Goal: Information Seeking & Learning: Learn about a topic

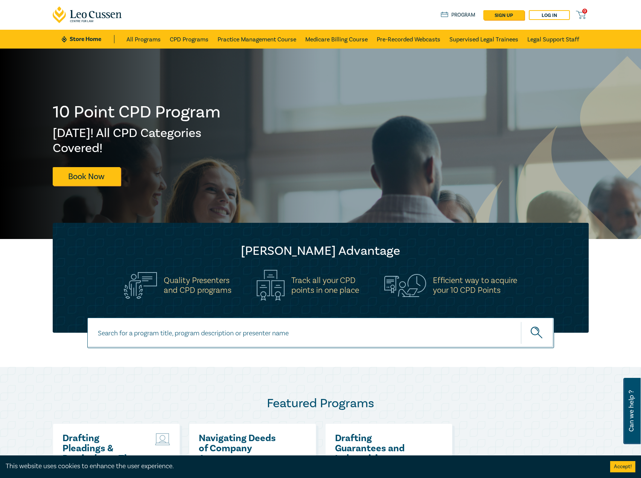
click at [162, 344] on input at bounding box center [320, 333] width 467 height 31
type input "s26312"
click at [521, 322] on button "submit" at bounding box center [537, 333] width 33 height 23
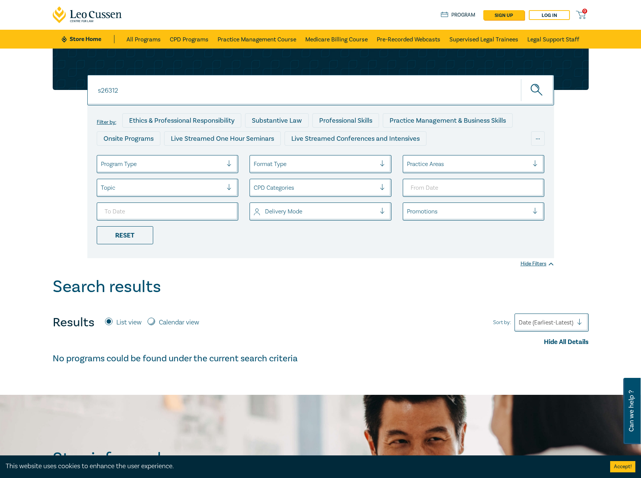
click at [183, 323] on label "Calendar view" at bounding box center [179, 323] width 40 height 10
click at [155, 323] on input "Calendar view" at bounding box center [152, 322] width 8 height 8
radio input "true"
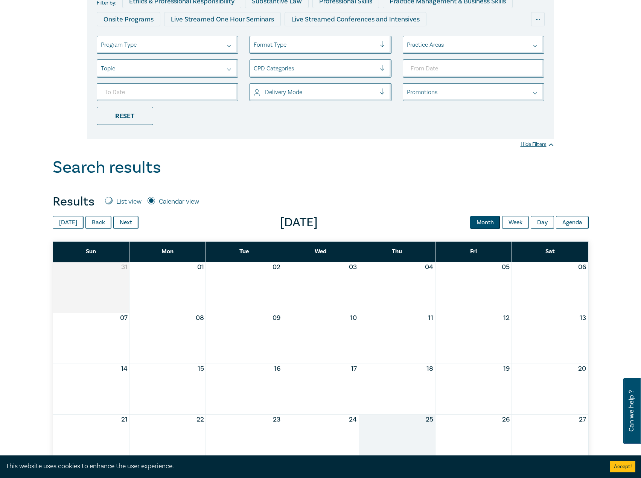
scroll to position [188, 0]
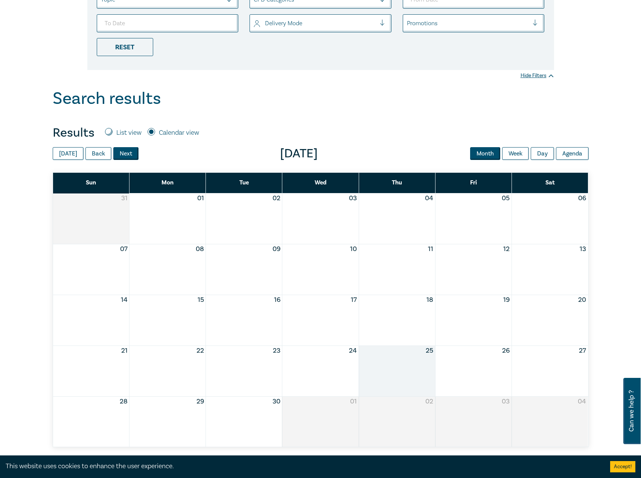
click at [124, 150] on button "Next" at bounding box center [125, 153] width 25 height 13
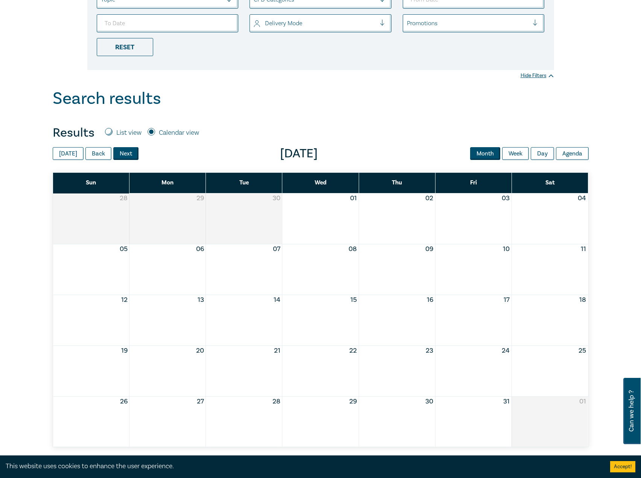
click at [124, 150] on button "Next" at bounding box center [125, 153] width 25 height 13
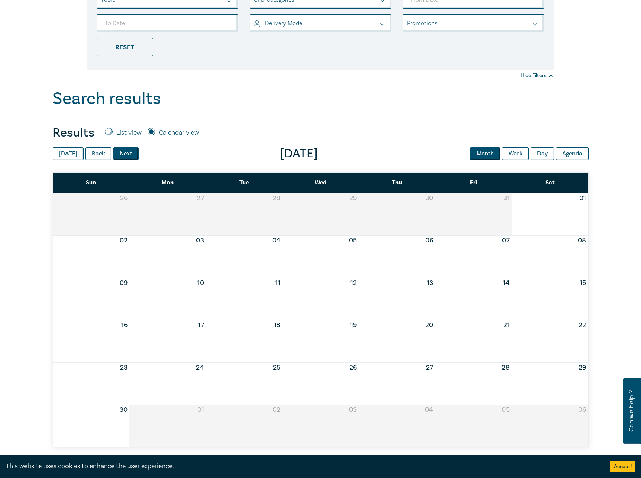
scroll to position [0, 0]
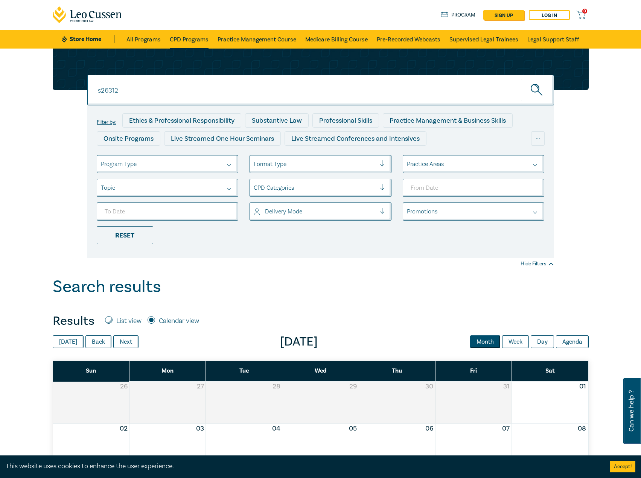
click at [206, 35] on link "CPD Programs" at bounding box center [189, 39] width 39 height 19
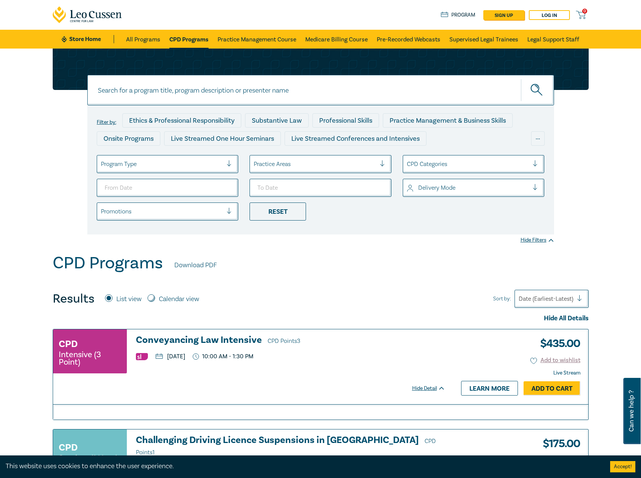
click at [183, 301] on label "Calendar view" at bounding box center [179, 300] width 40 height 10
click at [155, 301] on input "Calendar view" at bounding box center [152, 299] width 8 height 8
radio input "true"
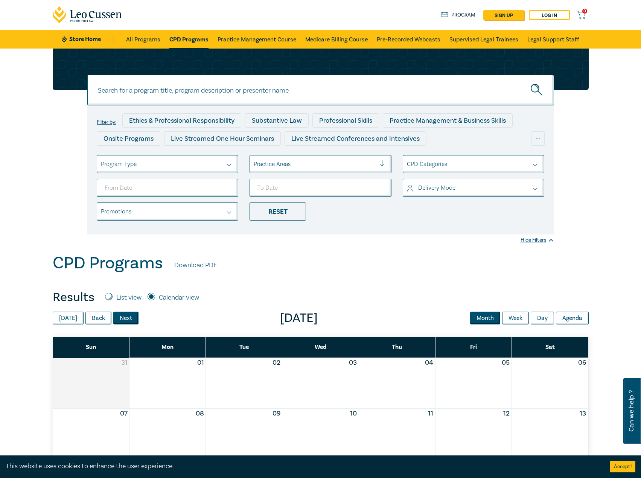
click at [131, 318] on button "Next" at bounding box center [125, 318] width 25 height 13
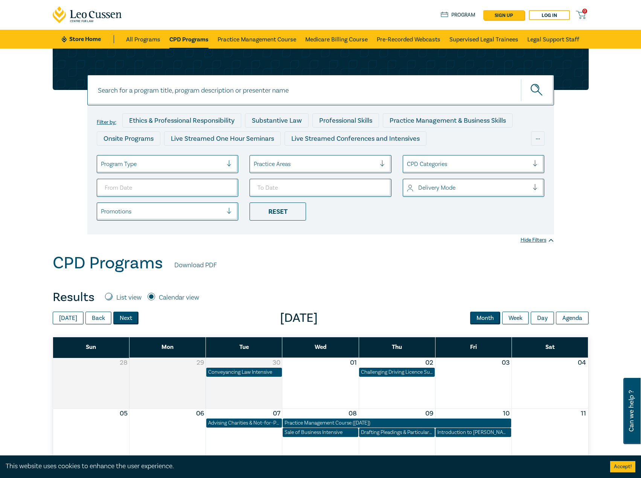
click at [131, 318] on button "Next" at bounding box center [125, 318] width 25 height 13
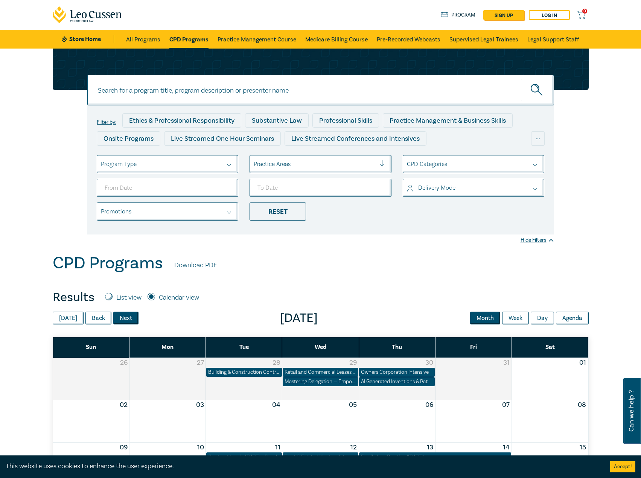
click at [131, 318] on button "Next" at bounding box center [125, 318] width 25 height 13
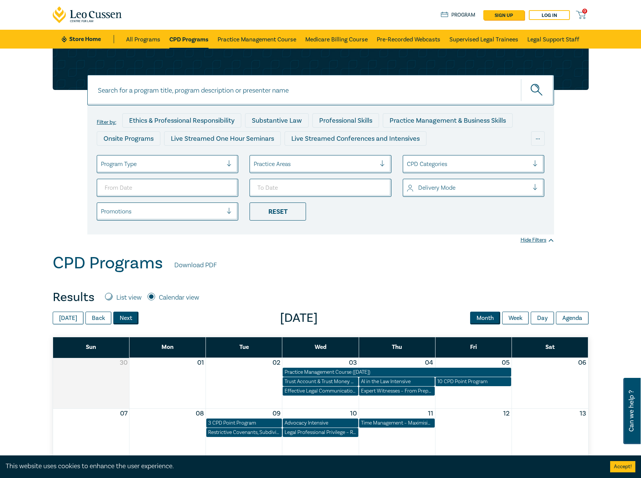
click at [131, 318] on button "Next" at bounding box center [125, 318] width 25 height 13
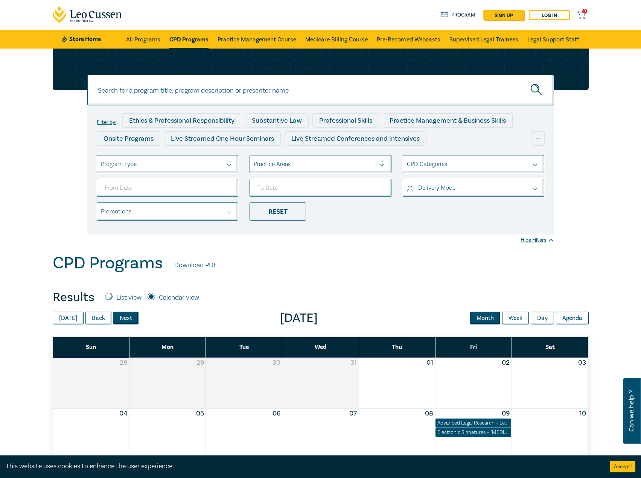
click at [131, 318] on button "Next" at bounding box center [125, 318] width 25 height 13
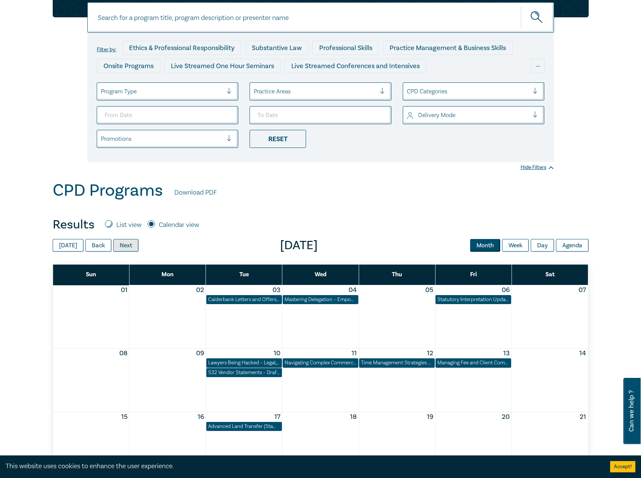
scroll to position [188, 0]
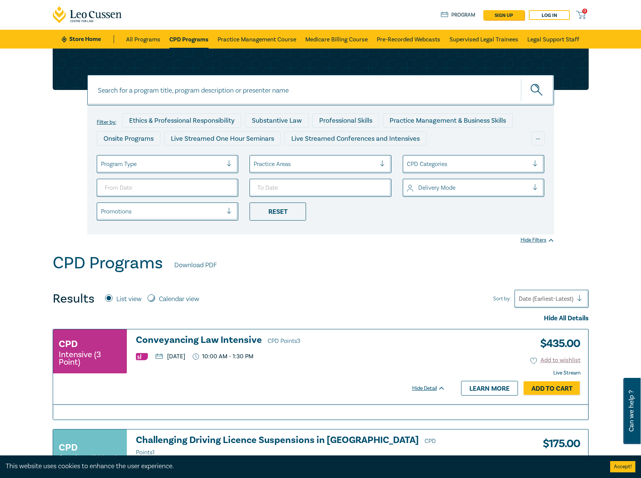
click at [244, 94] on input at bounding box center [320, 90] width 467 height 31
type input "s26312"
click at [521, 79] on button "submit" at bounding box center [537, 90] width 33 height 23
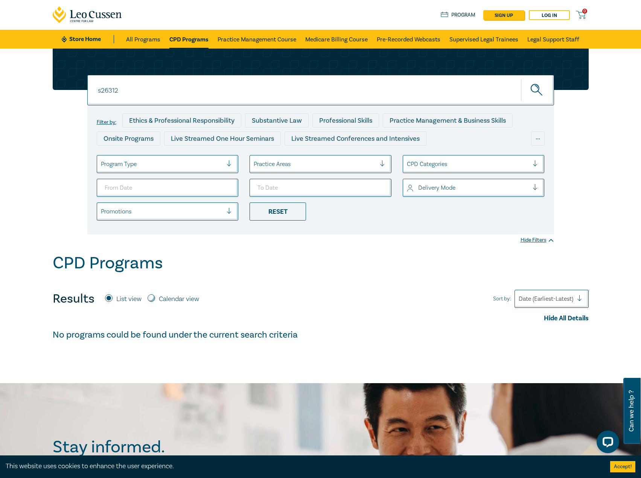
click at [197, 35] on link "CPD Programs" at bounding box center [189, 39] width 39 height 19
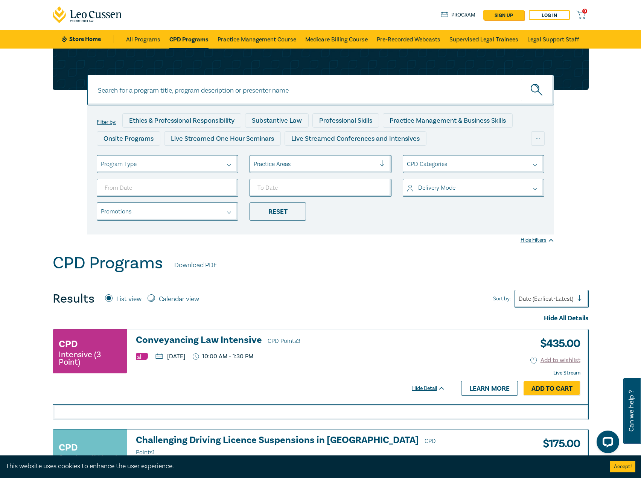
click at [245, 96] on input at bounding box center [320, 90] width 467 height 31
click at [154, 94] on input at bounding box center [320, 90] width 467 height 31
type input "s26312"
click at [521, 79] on button "submit" at bounding box center [537, 90] width 33 height 23
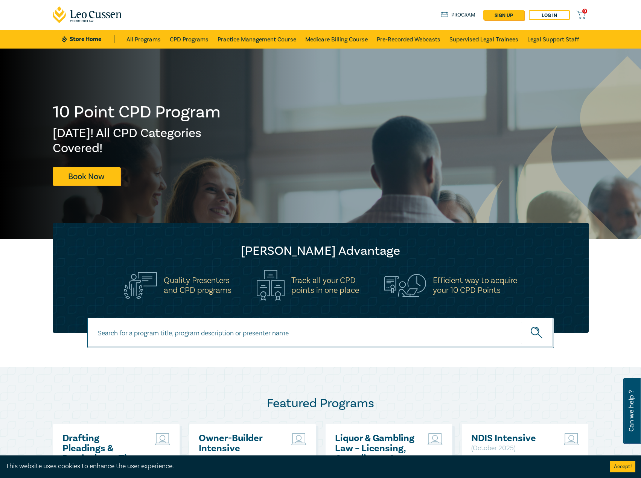
click at [165, 337] on input at bounding box center [320, 333] width 467 height 31
type input "s26312"
click at [521, 322] on button "submit" at bounding box center [537, 333] width 33 height 23
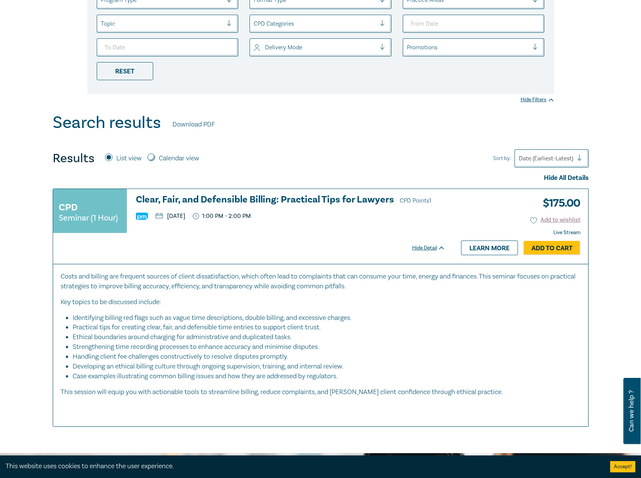
scroll to position [188, 0]
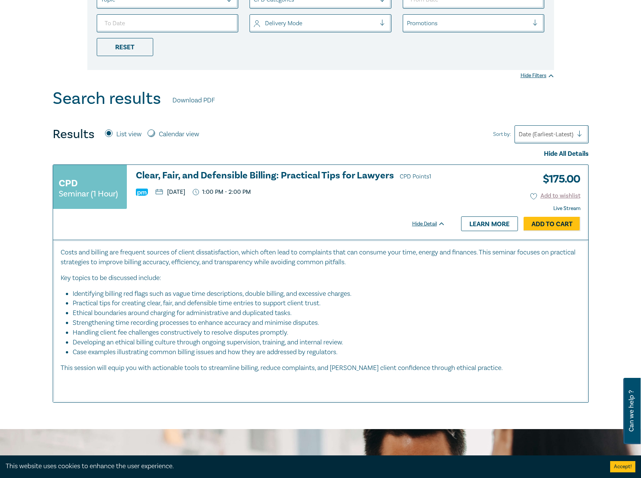
click at [344, 176] on h3 "Clear, Fair, and Defensible Billing: Practical Tips for Lawyers CPD Points 1" at bounding box center [291, 176] width 310 height 11
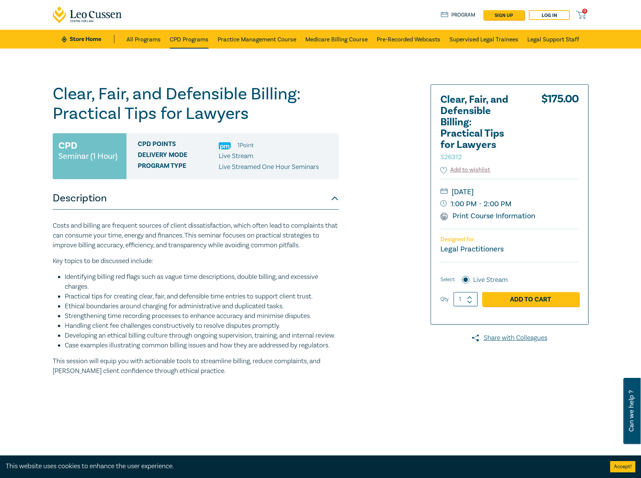
click at [197, 40] on link "CPD Programs" at bounding box center [189, 39] width 39 height 19
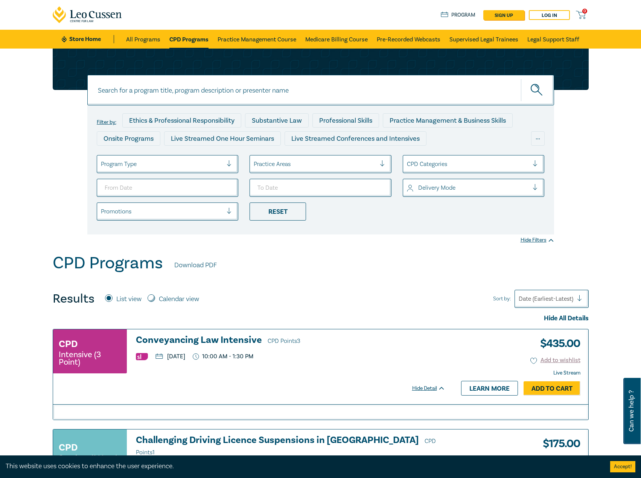
click at [195, 174] on ul "Program Type Practice Areas CPD Categories Delivery Mode Promotions Reset" at bounding box center [321, 188] width 460 height 66
click at [196, 168] on div at bounding box center [162, 164] width 122 height 10
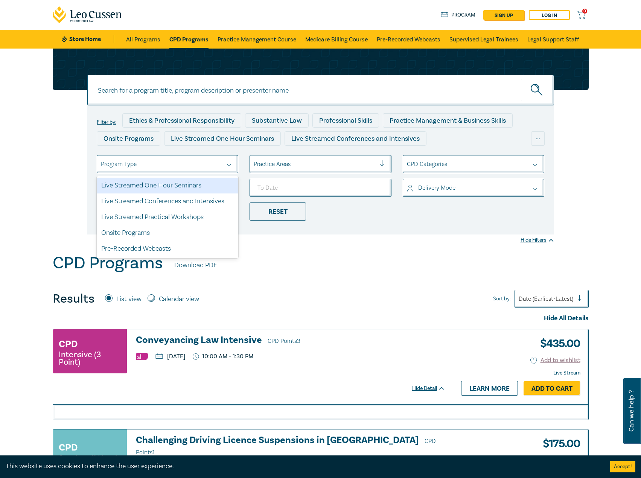
click at [183, 188] on div "Live Streamed One Hour Seminars" at bounding box center [168, 186] width 142 height 16
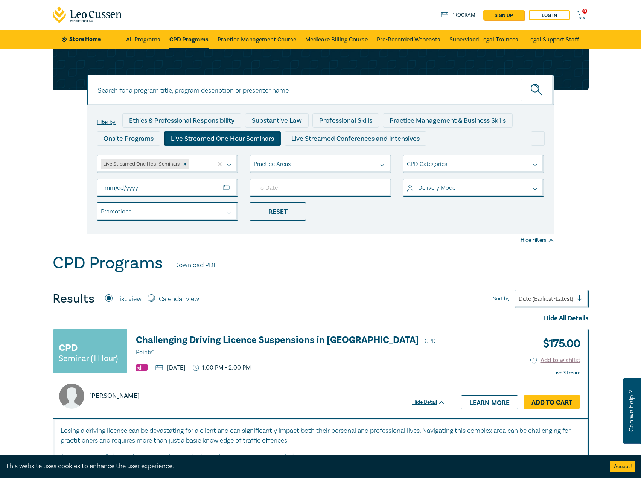
click at [223, 184] on input "From Date" at bounding box center [168, 188] width 142 height 18
type input "2025-11-01"
click at [329, 176] on ul "Live Streamed One Hour Seminars Practice Areas CPD Categories 2025-11-01 Delive…" at bounding box center [321, 188] width 460 height 66
click at [384, 188] on input "To Date" at bounding box center [321, 188] width 142 height 18
click at [377, 183] on input "To Date" at bounding box center [321, 188] width 142 height 18
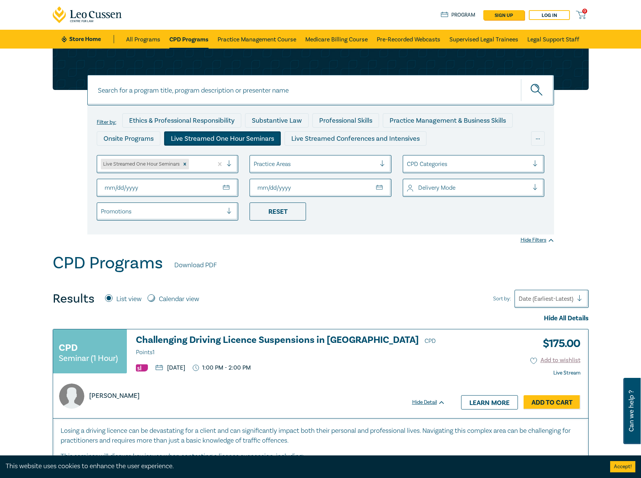
click at [384, 185] on input "To Date" at bounding box center [321, 188] width 142 height 18
click at [374, 189] on input "To Date" at bounding box center [321, 188] width 142 height 18
click at [312, 187] on input "To Date" at bounding box center [321, 188] width 142 height 18
click at [238, 189] on input "2025-11-01" at bounding box center [168, 188] width 142 height 18
click at [274, 188] on input "To Date" at bounding box center [321, 188] width 142 height 18
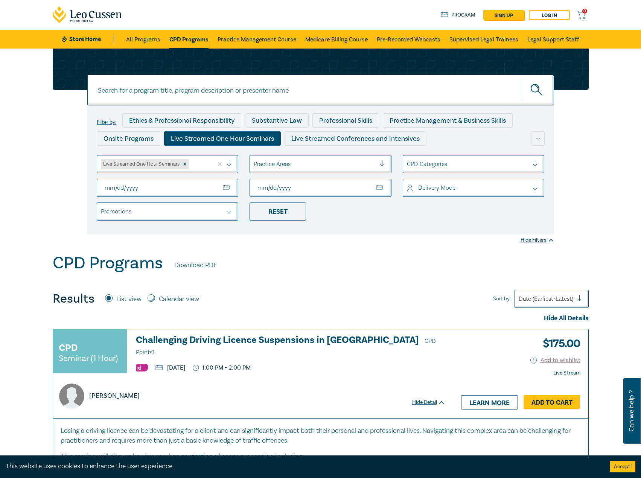
click at [320, 186] on input "To Date" at bounding box center [321, 188] width 142 height 18
click at [378, 182] on input "To Date" at bounding box center [321, 188] width 142 height 18
click at [377, 187] on input "To Date" at bounding box center [321, 188] width 142 height 18
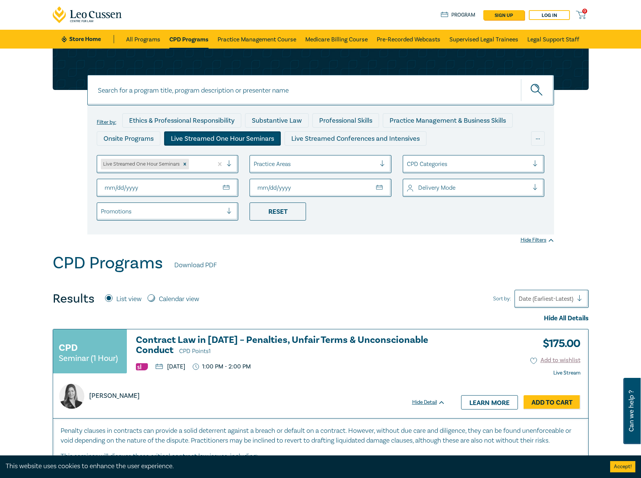
type input "[DATE]"
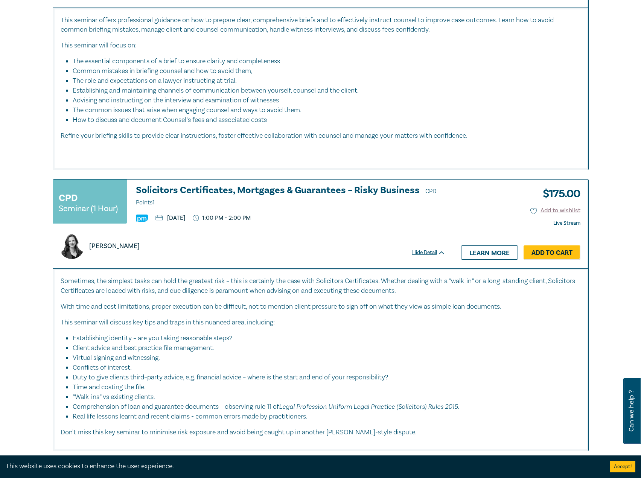
scroll to position [979, 0]
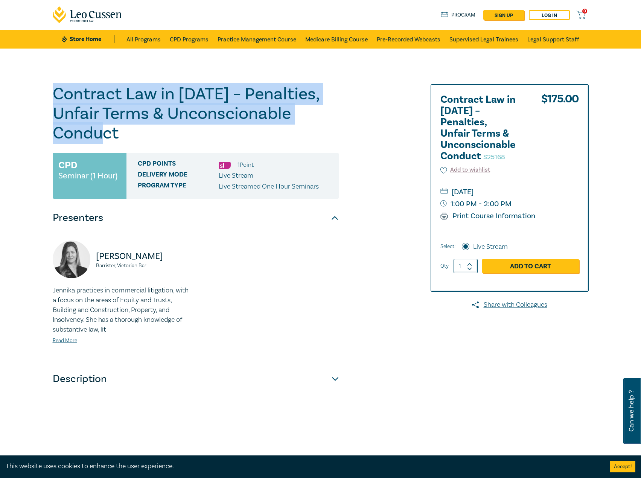
drag, startPoint x: 158, startPoint y: 133, endPoint x: 26, endPoint y: 94, distance: 137.6
click at [26, 94] on div "Contract Law in 2025 – Penalties, Unfair Terms & Unconscionable Conduct S25168 …" at bounding box center [320, 273] width 641 height 448
copy h1 "Contract Law in 2025 – Penalties, Unfair Terms & Unconscionable Conduct"
drag, startPoint x: 205, startPoint y: 260, endPoint x: 87, endPoint y: 256, distance: 118.4
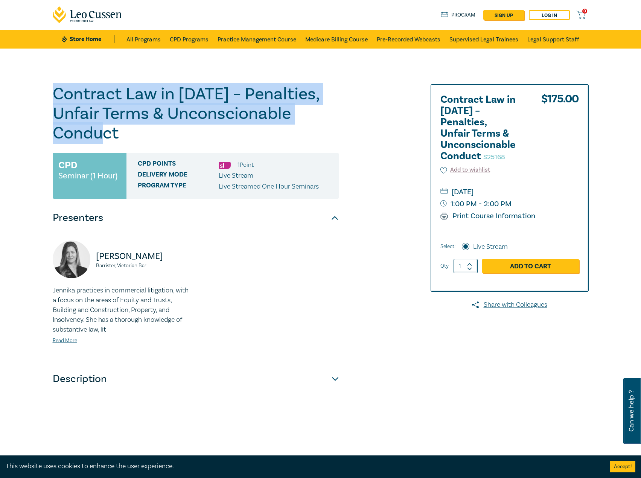
click at [87, 256] on div "Jennika Anthony-Shaw Barrister, Victorian Bar Jennika practices in commercial l…" at bounding box center [195, 299] width 295 height 116
copy div "Jennika Anthony-Shaw"
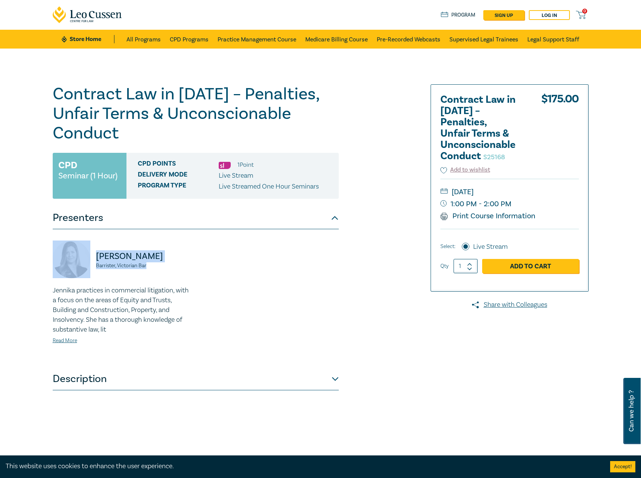
drag, startPoint x: 162, startPoint y: 267, endPoint x: 87, endPoint y: 268, distance: 75.0
click at [87, 268] on div "Jennika Anthony-Shaw Barrister, Victorian Bar" at bounding box center [122, 263] width 139 height 45
click at [93, 267] on div "Jennika Anthony-Shaw Barrister, Victorian Bar" at bounding box center [122, 263] width 139 height 45
drag, startPoint x: 150, startPoint y: 266, endPoint x: 92, endPoint y: 266, distance: 58.0
click at [92, 266] on div "Jennika Anthony-Shaw Barrister, Victorian Bar" at bounding box center [122, 263] width 139 height 45
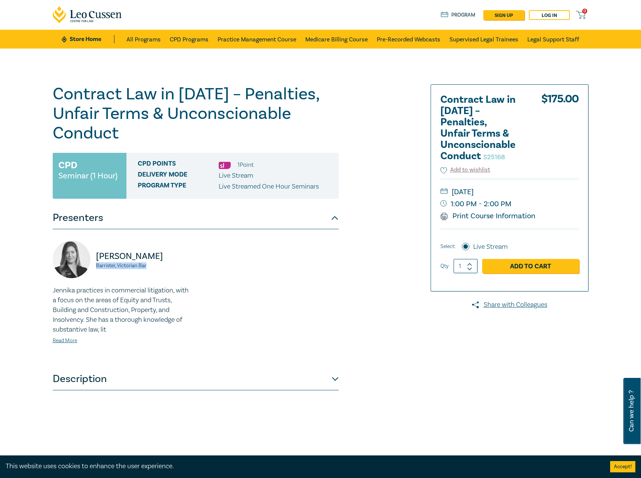
copy small "Barrister, Victorian Bar"
click at [568, 188] on small "Tuesday, 11 November 2025" at bounding box center [510, 192] width 139 height 12
drag, startPoint x: 558, startPoint y: 194, endPoint x: 542, endPoint y: 193, distance: 15.4
click at [542, 193] on small "Tuesday, 11 November 2025" at bounding box center [510, 192] width 139 height 12
copy small "Tuesday, 11 November 2025"
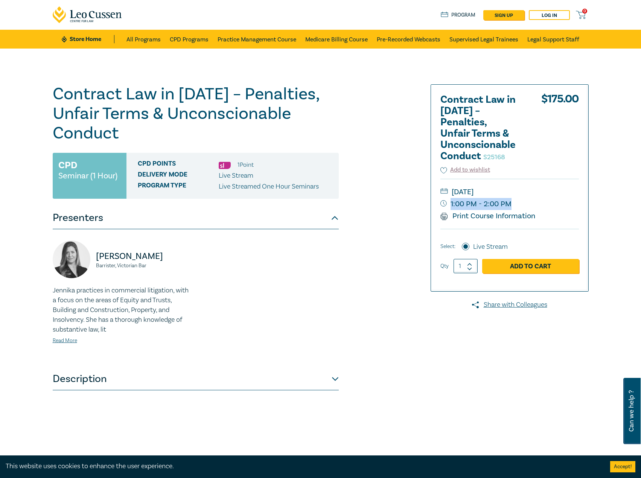
drag, startPoint x: 528, startPoint y: 202, endPoint x: 510, endPoint y: 204, distance: 18.2
click at [510, 204] on small "1:00 PM - 2:00 PM" at bounding box center [510, 204] width 139 height 12
copy small "1:00 PM - 2:00 PM"
drag, startPoint x: 209, startPoint y: 254, endPoint x: 92, endPoint y: 259, distance: 117.3
click at [92, 259] on div "Jennika Anthony-Shaw Barrister, Victorian Bar Jennika practices in commercial l…" at bounding box center [195, 299] width 295 height 116
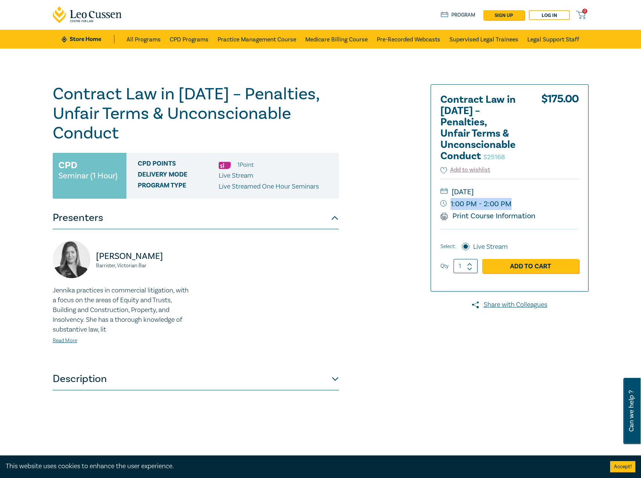
copy p "Jennika Anthony-Shaw"
click at [66, 344] on link "Read More" at bounding box center [65, 341] width 24 height 7
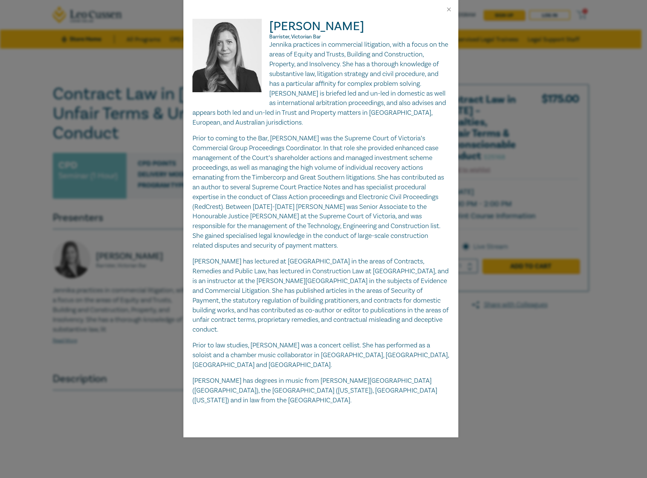
drag, startPoint x: 411, startPoint y: 30, endPoint x: 264, endPoint y: 21, distance: 147.9
click at [264, 21] on div "Jennika Anthony-Shaw Barrister, Victorian Bar Jennika practices in commercial l…" at bounding box center [320, 212] width 257 height 387
copy div "Jennika Anthony-Shaw"
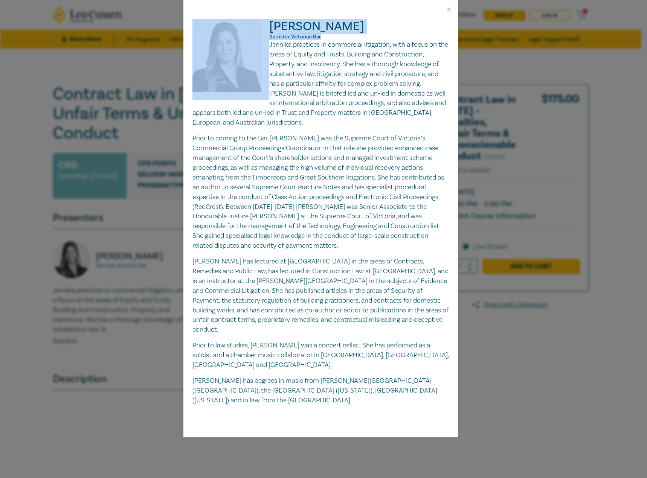
drag, startPoint x: 342, startPoint y: 38, endPoint x: 269, endPoint y: 35, distance: 73.5
click at [269, 35] on div "Jennika Anthony-Shaw Barrister, Victorian Bar Jennika practices in commercial l…" at bounding box center [320, 212] width 257 height 387
click at [300, 38] on span "Barrister, Victorian Bar" at bounding box center [295, 37] width 52 height 7
click at [326, 37] on p "Barrister, Victorian Bar" at bounding box center [320, 37] width 257 height 6
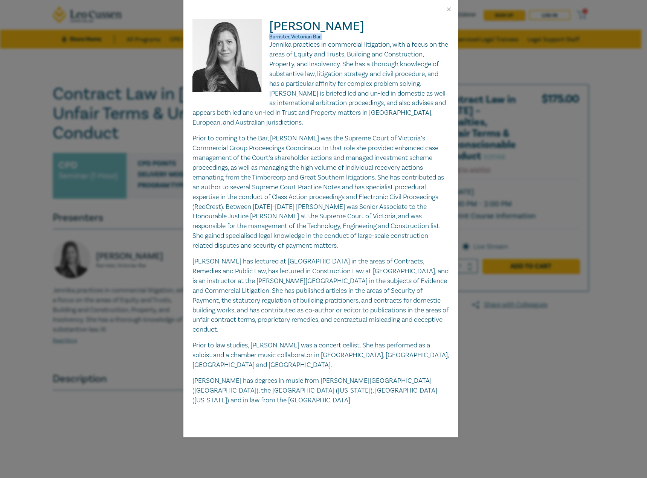
drag, startPoint x: 326, startPoint y: 37, endPoint x: 273, endPoint y: 37, distance: 53.1
click at [273, 37] on p "Barrister, Victorian Bar" at bounding box center [320, 37] width 257 height 6
click at [269, 44] on img at bounding box center [230, 59] width 77 height 81
drag, startPoint x: 368, startPoint y: 305, endPoint x: 232, endPoint y: 101, distance: 245.2
click at [368, 305] on p "Jennika has lectured at Melbourne Law School in the areas of Contracts, Remedie…" at bounding box center [320, 296] width 257 height 78
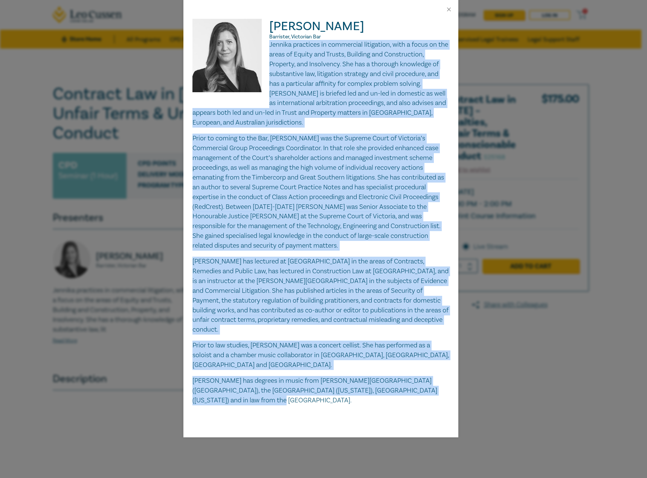
drag, startPoint x: 270, startPoint y: 45, endPoint x: 392, endPoint y: 340, distance: 319.2
click at [440, 371] on div "Jennika practices in commercial litigation, with a focus on the areas of Equity…" at bounding box center [320, 223] width 257 height 366
copy div "Jennika practices in commercial litigation, with a focus on the areas of Equity…"
click at [450, 11] on button "Close" at bounding box center [449, 9] width 7 height 7
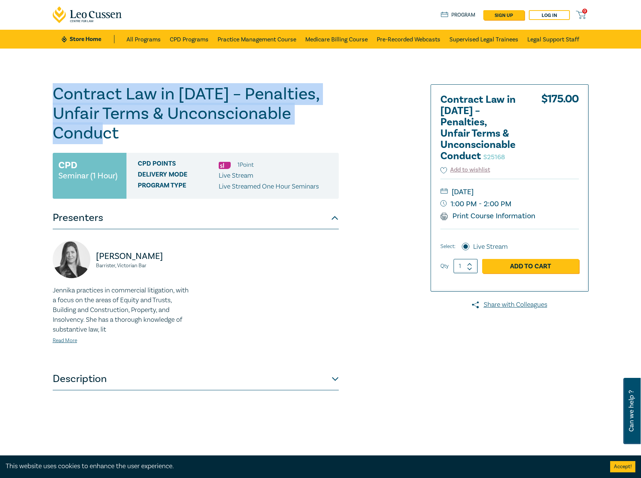
drag, startPoint x: 131, startPoint y: 132, endPoint x: 41, endPoint y: 88, distance: 99.7
click at [41, 88] on div "Contract Law in 2025 – Penalties, Unfair Terms & Unconscionable Conduct S25168 …" at bounding box center [320, 273] width 641 height 448
copy h1 "Contract Law in 2025 – Penalties, Unfair Terms & Unconscionable Conduct"
drag, startPoint x: 201, startPoint y: 256, endPoint x: 80, endPoint y: 255, distance: 120.9
click at [80, 255] on div "Jennika Anthony-Shaw Barrister, Victorian Bar Jennika practices in commercial l…" at bounding box center [195, 299] width 295 height 116
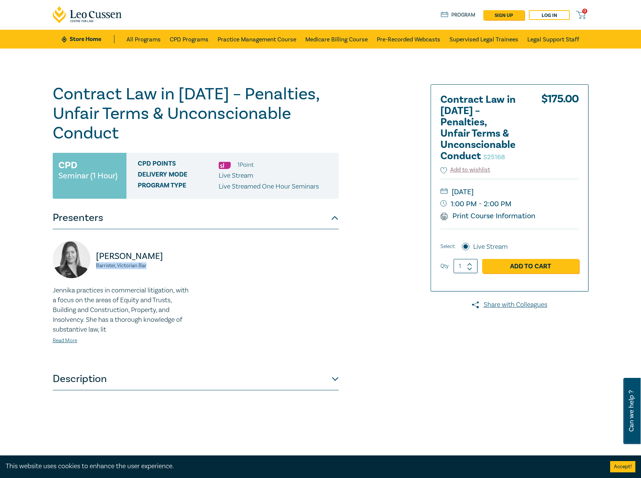
drag, startPoint x: 156, startPoint y: 267, endPoint x: 90, endPoint y: 265, distance: 66.3
click at [90, 265] on div "Jennika Anthony-Shaw Barrister, Victorian Bar" at bounding box center [122, 263] width 139 height 45
click at [552, 189] on small "Tuesday, 11 November 2025" at bounding box center [510, 192] width 139 height 12
drag, startPoint x: 548, startPoint y: 193, endPoint x: 542, endPoint y: 191, distance: 6.4
click at [542, 191] on small "Tuesday, 11 November 2025" at bounding box center [510, 192] width 139 height 12
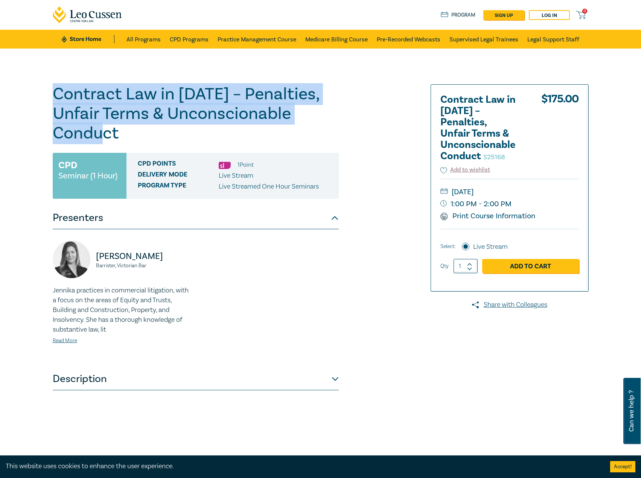
drag, startPoint x: 128, startPoint y: 132, endPoint x: 56, endPoint y: 96, distance: 81.2
click at [56, 96] on h1 "Contract Law in 2025 – Penalties, Unfair Terms & Unconscionable Conduct S25168" at bounding box center [196, 113] width 286 height 59
drag, startPoint x: 194, startPoint y: 261, endPoint x: 93, endPoint y: 257, distance: 100.3
click at [93, 257] on div "Jennika Anthony-Shaw Barrister, Victorian Bar Jennika practices in commercial l…" at bounding box center [122, 299] width 148 height 116
drag, startPoint x: 124, startPoint y: 259, endPoint x: 144, endPoint y: 261, distance: 20.1
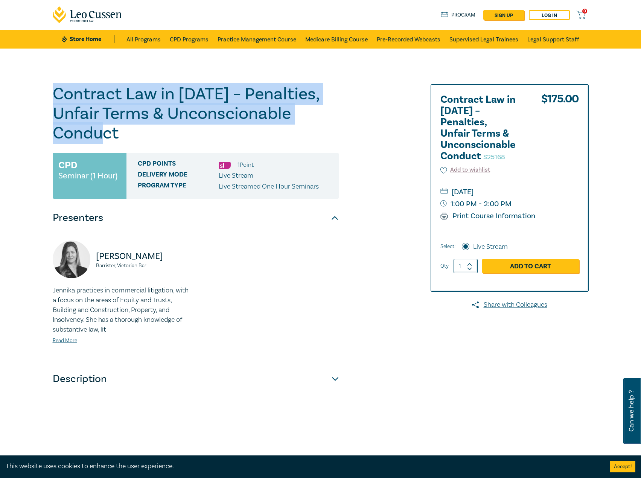
click at [144, 261] on p "Jennika Anthony-Shaw" at bounding box center [143, 256] width 95 height 12
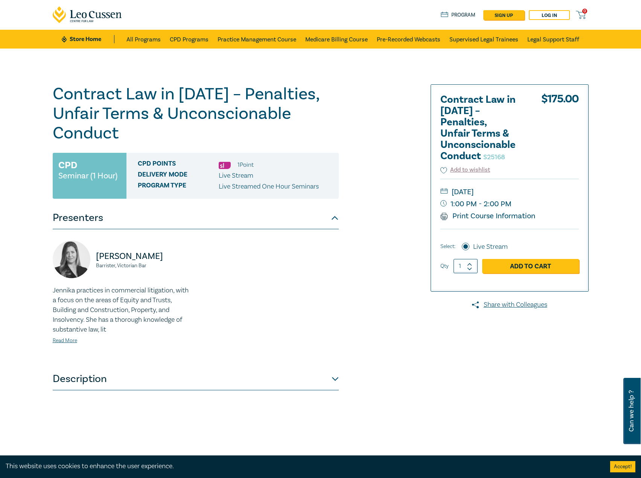
click at [144, 261] on p "Jennika Anthony-Shaw" at bounding box center [143, 256] width 95 height 12
click at [198, 257] on div "Jennika Anthony-Shaw Barrister, Victorian Bar Jennika practices in commercial l…" at bounding box center [195, 299] width 295 height 116
drag, startPoint x: 202, startPoint y: 260, endPoint x: 92, endPoint y: 257, distance: 110.0
click at [92, 257] on div "Jennika Anthony-Shaw Barrister, Victorian Bar Jennika practices in commercial l…" at bounding box center [195, 299] width 295 height 116
drag, startPoint x: 161, startPoint y: 268, endPoint x: 91, endPoint y: 268, distance: 69.7
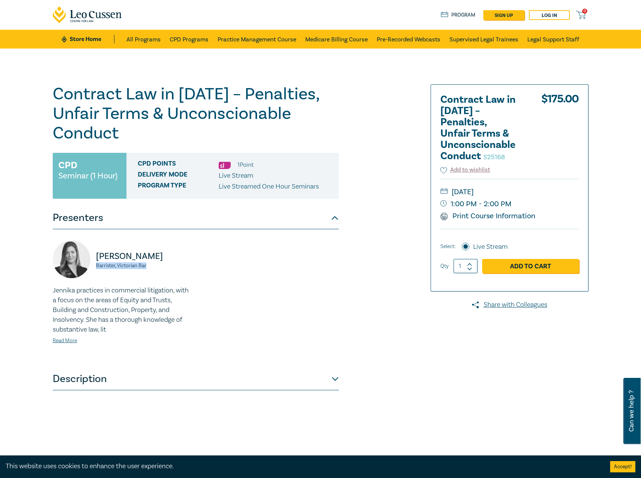
click at [91, 268] on div "Jennika Anthony-Shaw Barrister, Victorian Bar" at bounding box center [122, 263] width 139 height 45
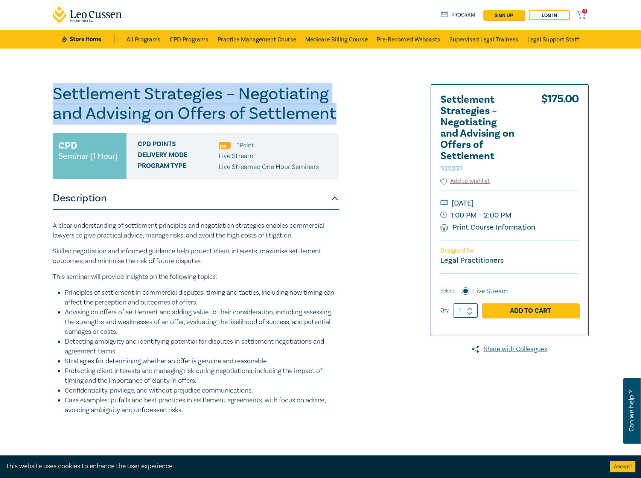
drag, startPoint x: 376, startPoint y: 121, endPoint x: 41, endPoint y: 89, distance: 336.4
click at [41, 89] on div "Settlement Strategies – Negotiating and Advising on Offers of Settlement S25237…" at bounding box center [320, 273] width 641 height 448
copy h1 "Settlement Strategies – Negotiating and Advising on Offers of Settlement"
drag, startPoint x: 545, startPoint y: 204, endPoint x: 544, endPoint y: 199, distance: 5.3
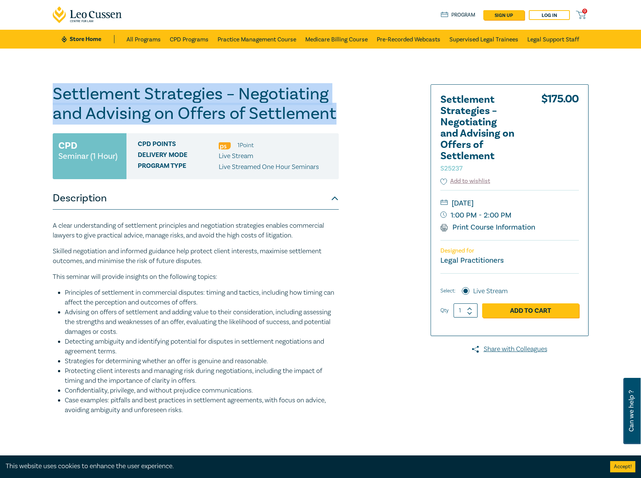
click at [544, 199] on small "Tuesday, 18 November 2025" at bounding box center [510, 203] width 139 height 12
copy small "Tuesday, 18 November 2025"
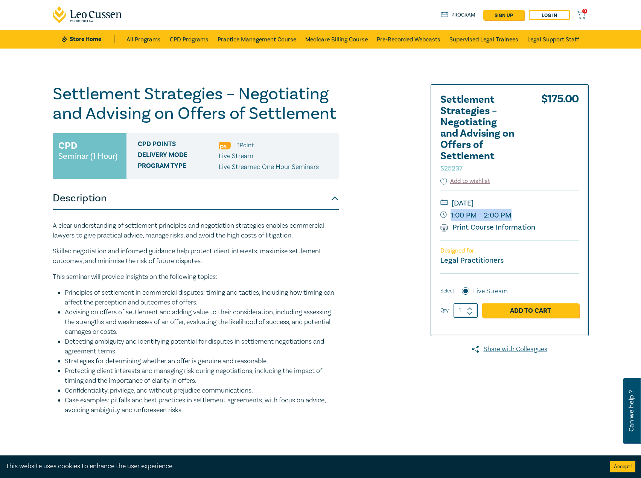
drag, startPoint x: 532, startPoint y: 219, endPoint x: 450, endPoint y: 214, distance: 82.3
click at [450, 214] on small "1:00 PM - 2:00 PM" at bounding box center [510, 215] width 139 height 12
copy small "1:00 PM - 2:00 PM"
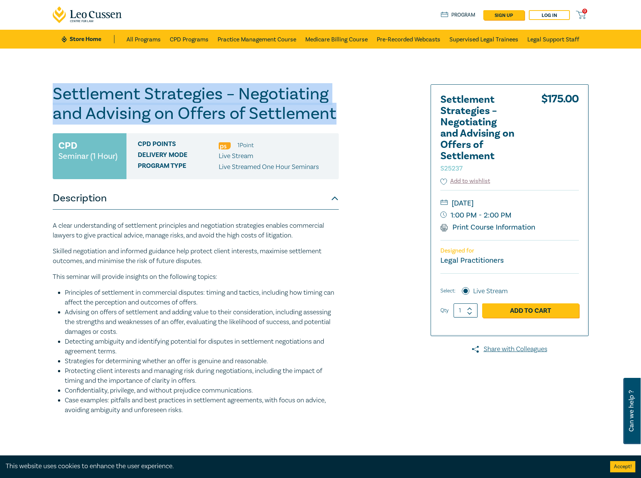
drag, startPoint x: 345, startPoint y: 113, endPoint x: 141, endPoint y: 99, distance: 205.4
click at [3, 90] on div "Settlement Strategies – Negotiating and Advising on Offers of Settlement S25237…" at bounding box center [320, 273] width 641 height 448
copy h1 "Settlement Strategies – Negotiating and Advising on Offers of Settlement"
drag, startPoint x: 553, startPoint y: 204, endPoint x: 543, endPoint y: 205, distance: 10.7
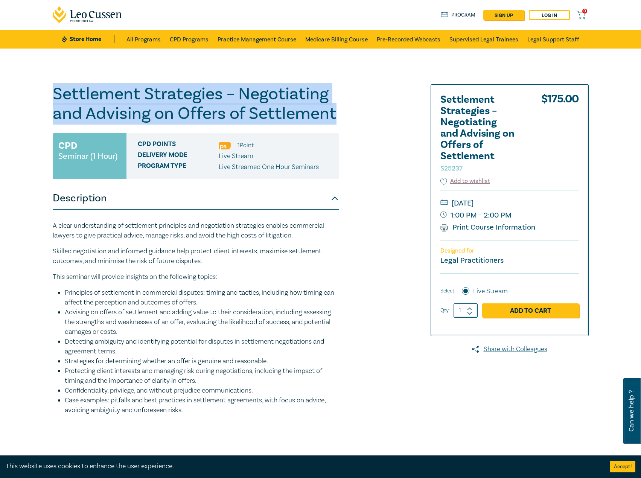
click at [543, 205] on small "Tuesday, 18 November 2025" at bounding box center [510, 203] width 139 height 12
copy small "Tuesday, 18 November 2025"
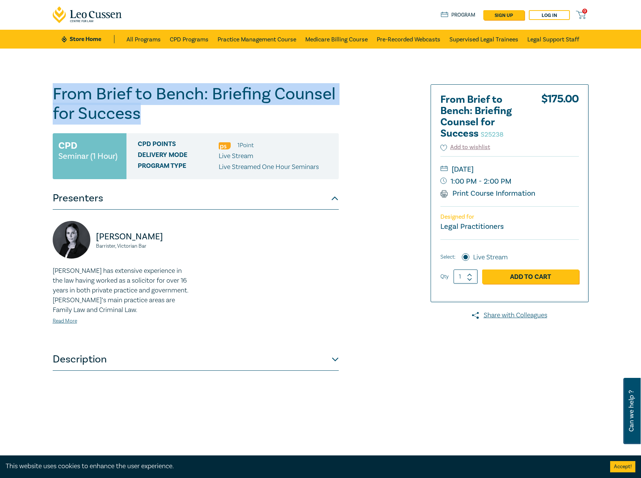
drag, startPoint x: 182, startPoint y: 122, endPoint x: 50, endPoint y: 86, distance: 136.6
click at [50, 86] on div "From Brief to Bench: Briefing Counsel for Success S25238 CPD Seminar (1 Hour) C…" at bounding box center [229, 272] width 363 height 377
copy h1 "From Brief to Bench: Briefing Counsel for Success"
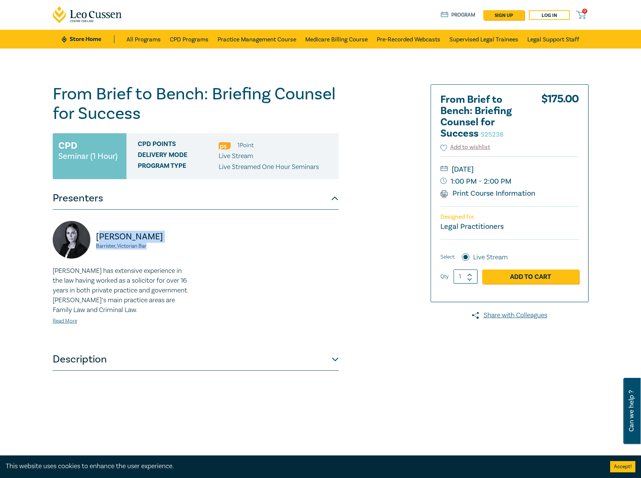
drag, startPoint x: 166, startPoint y: 248, endPoint x: 100, endPoint y: 238, distance: 66.3
click at [100, 238] on div "[PERSON_NAME], Victorian Bar" at bounding box center [122, 243] width 139 height 45
click at [164, 244] on small "Barrister, Victorian Bar" at bounding box center [143, 246] width 95 height 5
drag, startPoint x: 153, startPoint y: 250, endPoint x: 77, endPoint y: 237, distance: 76.9
click at [77, 237] on div "[PERSON_NAME], Victorian Bar" at bounding box center [122, 243] width 139 height 45
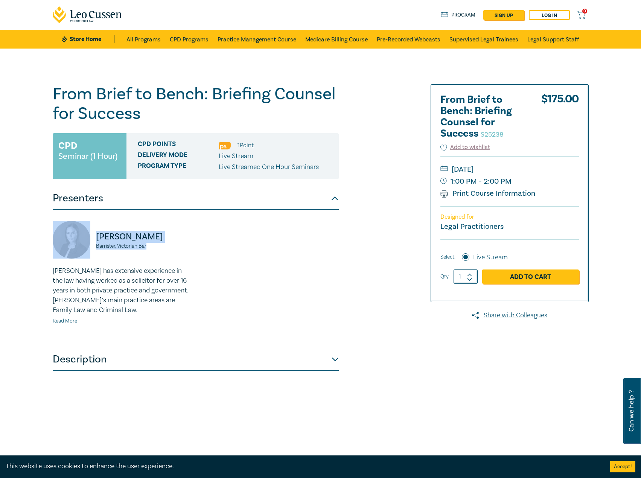
copy div "[PERSON_NAME], Victorian Bar"
click at [555, 170] on small "[DATE]" at bounding box center [510, 169] width 139 height 12
copy small "[DATE]"
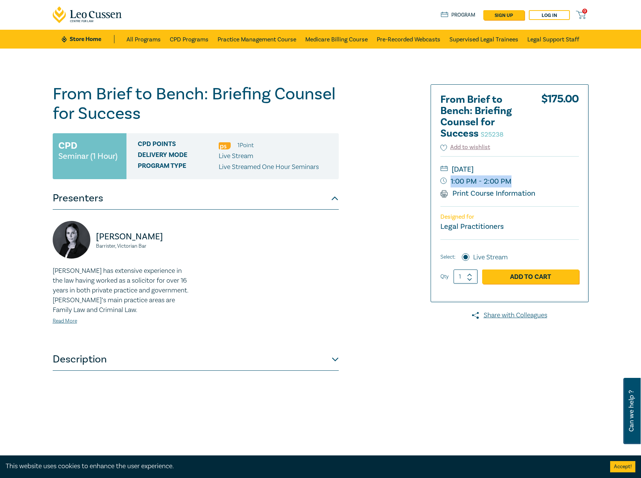
drag, startPoint x: 529, startPoint y: 183, endPoint x: 514, endPoint y: 185, distance: 15.1
click at [514, 185] on small "1:00 PM - 2:00 PM" at bounding box center [510, 182] width 139 height 12
copy small "1:00 PM - 2:00 PM"
click at [562, 170] on small "[DATE]" at bounding box center [510, 169] width 139 height 12
drag, startPoint x: 559, startPoint y: 169, endPoint x: 549, endPoint y: 173, distance: 11.1
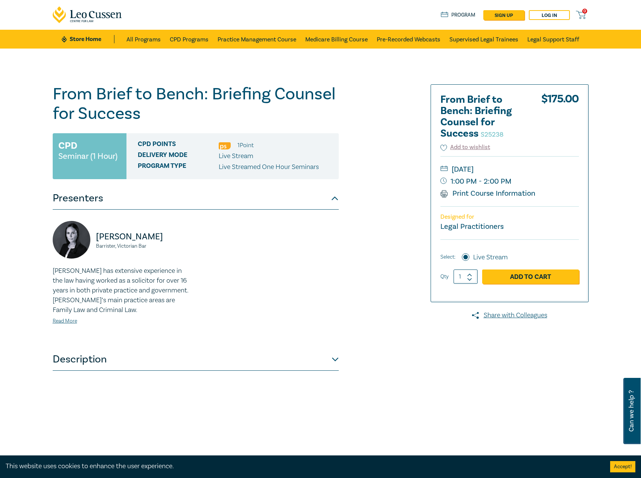
click at [549, 173] on small "Wednesday, 19 November 2025" at bounding box center [510, 169] width 139 height 12
click at [556, 172] on small "Wednesday, 19 November 2025" at bounding box center [510, 169] width 139 height 12
drag, startPoint x: 560, startPoint y: 172, endPoint x: 521, endPoint y: 171, distance: 39.2
click at [521, 171] on small "Wednesday, 19 November 2025" at bounding box center [510, 169] width 139 height 12
click at [512, 170] on small "Wednesday, 19 November 2025" at bounding box center [510, 169] width 139 height 12
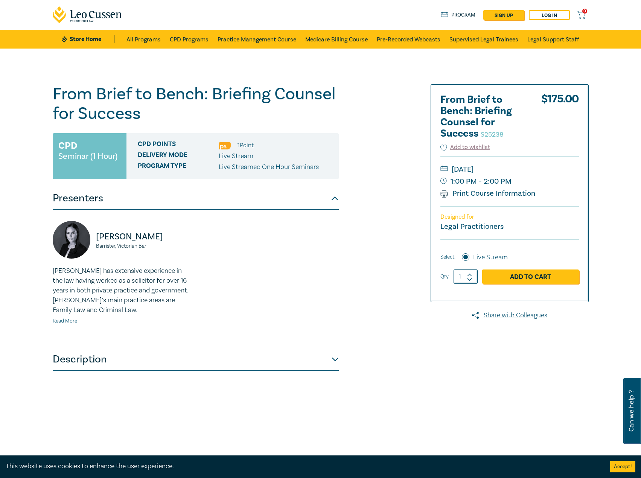
drag, startPoint x: 506, startPoint y: 170, endPoint x: 542, endPoint y: 167, distance: 36.6
click at [555, 168] on small "[DATE]" at bounding box center [510, 169] width 139 height 12
click at [521, 167] on small "[DATE]" at bounding box center [510, 169] width 139 height 12
drag, startPoint x: 505, startPoint y: 170, endPoint x: 564, endPoint y: 169, distance: 59.1
click at [564, 169] on small "[DATE]" at bounding box center [510, 169] width 139 height 12
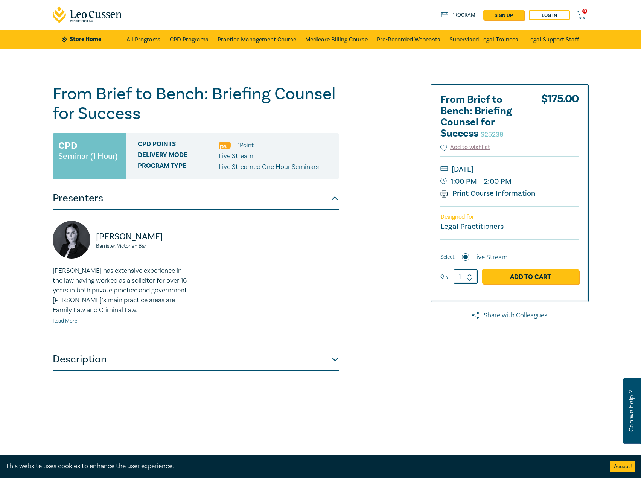
click at [521, 170] on small "[DATE]" at bounding box center [510, 169] width 139 height 12
drag, startPoint x: 504, startPoint y: 169, endPoint x: 555, endPoint y: 168, distance: 50.9
click at [555, 168] on small "[DATE]" at bounding box center [510, 169] width 139 height 12
copy small "November 2025"
drag, startPoint x: 168, startPoint y: 237, endPoint x: 86, endPoint y: 238, distance: 82.5
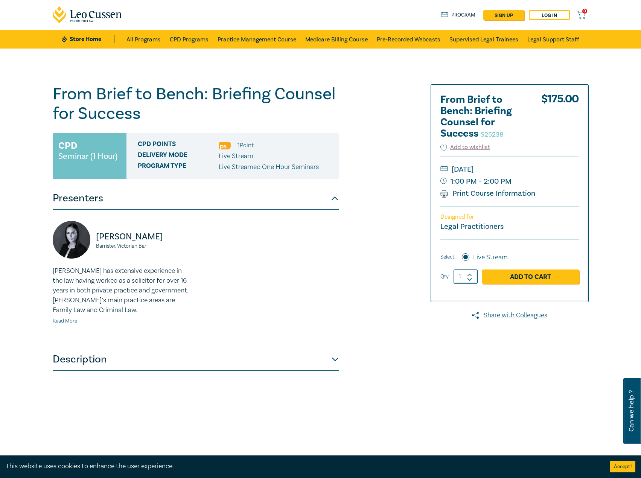
click at [86, 238] on div "Michelle Button Barrister, Victorian Bar" at bounding box center [122, 243] width 139 height 45
copy div "Michelle Button"
click at [55, 320] on link "Read More" at bounding box center [65, 321] width 24 height 7
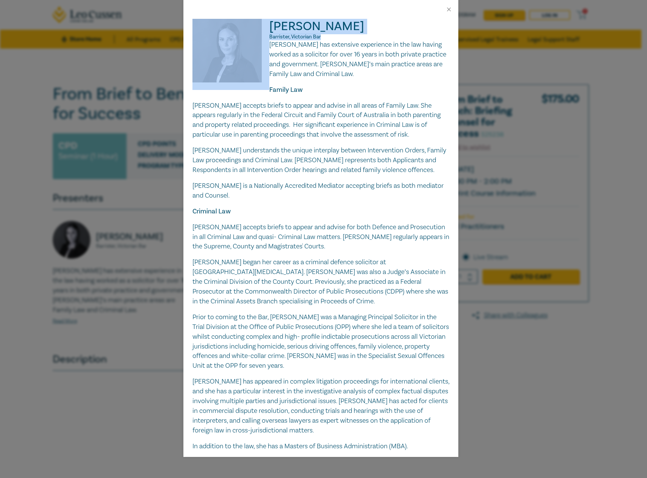
drag, startPoint x: 352, startPoint y: 35, endPoint x: 261, endPoint y: 27, distance: 91.5
click at [261, 27] on div "Michelle Button Barrister, Victorian Bar Michelle has extensive experience in t…" at bounding box center [320, 251] width 257 height 464
click at [378, 32] on h2 "Michelle Button Barrister, Victorian Bar" at bounding box center [320, 29] width 257 height 21
drag, startPoint x: 347, startPoint y: 30, endPoint x: 257, endPoint y: 28, distance: 90.0
click at [257, 28] on div "Michelle Button Barrister, Victorian Bar Michelle has extensive experience in t…" at bounding box center [320, 251] width 257 height 464
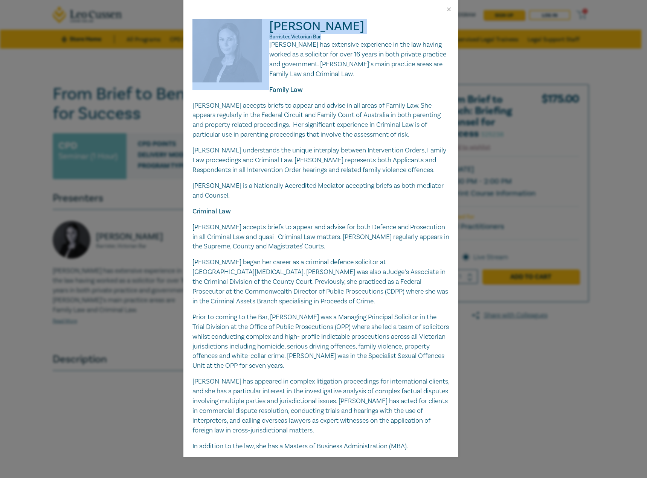
copy div "Michelle Button"
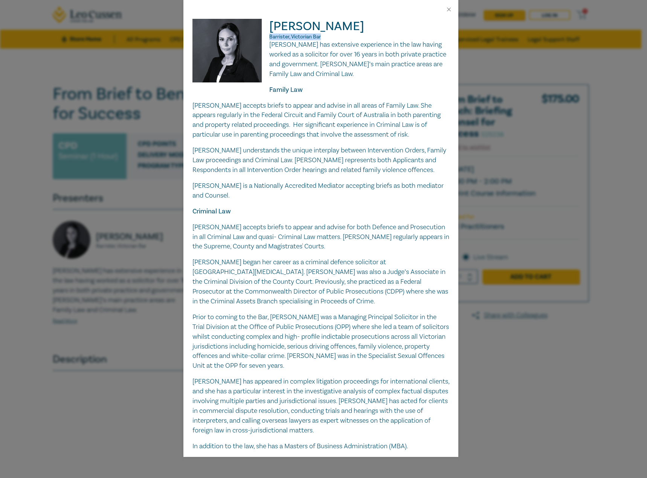
drag, startPoint x: 325, startPoint y: 39, endPoint x: 269, endPoint y: 34, distance: 57.1
click at [269, 34] on p "Barrister, Victorian Bar" at bounding box center [320, 37] width 257 height 6
copy span "Barrister, Victorian Bar"
drag, startPoint x: 311, startPoint y: 83, endPoint x: 295, endPoint y: 64, distance: 24.9
click at [311, 83] on div "Michelle has extensive experience in the law having worked as a solicitor for o…" at bounding box center [320, 261] width 257 height 443
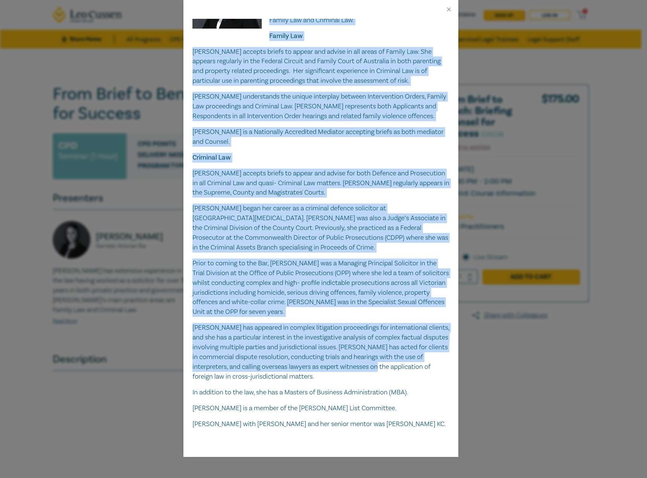
scroll to position [58, 0]
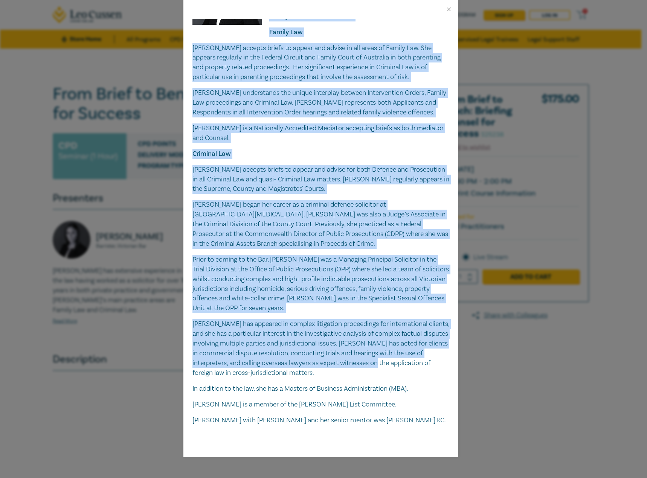
drag, startPoint x: 270, startPoint y: 45, endPoint x: 441, endPoint y: 415, distance: 407.7
click at [441, 415] on div "Michelle has extensive experience in the law having worked as a solicitor for o…" at bounding box center [320, 203] width 257 height 443
copy div "Michelle has extensive experience in the law having worked as a solicitor for o…"
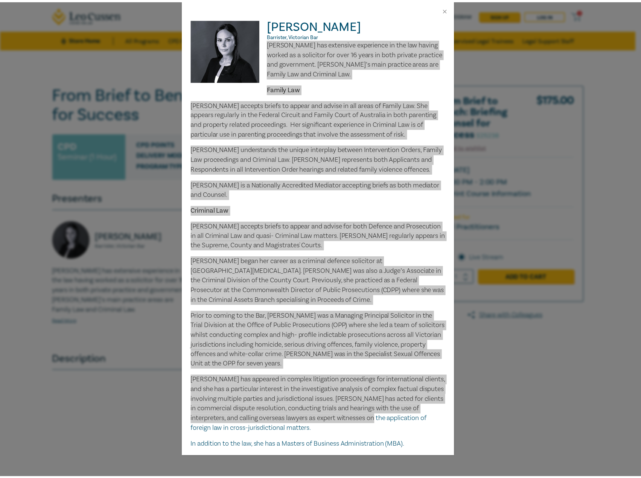
scroll to position [0, 0]
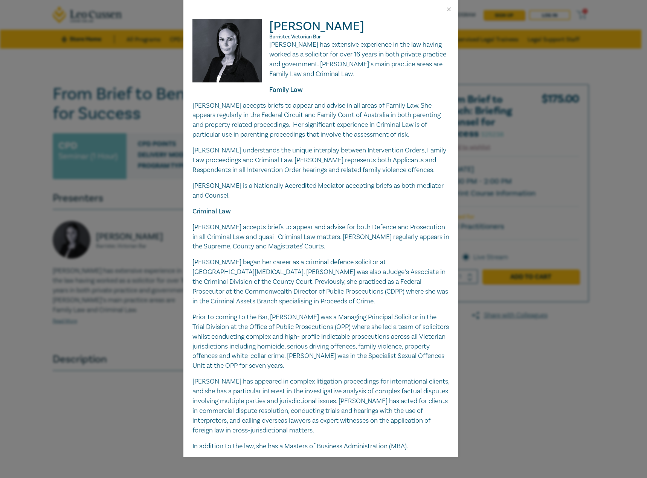
drag, startPoint x: 444, startPoint y: 11, endPoint x: 455, endPoint y: 11, distance: 11.3
click at [449, 11] on div at bounding box center [320, 9] width 275 height 19
click at [451, 11] on button "Close" at bounding box center [449, 9] width 7 height 7
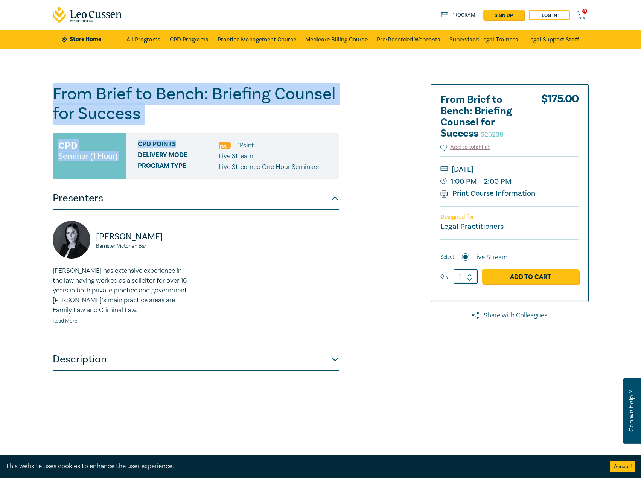
drag, startPoint x: 179, startPoint y: 127, endPoint x: 57, endPoint y: 98, distance: 125.4
click at [56, 98] on div "From Brief to Bench: Briefing Counsel for Success S25238 CPD Seminar (1 Hour) C…" at bounding box center [196, 272] width 286 height 377
drag, startPoint x: 124, startPoint y: 98, endPoint x: 143, endPoint y: 104, distance: 19.5
click at [125, 98] on h1 "From Brief to Bench: Briefing Counsel for Success S25238" at bounding box center [196, 103] width 286 height 39
click at [156, 113] on h1 "From Brief to Bench: Briefing Counsel for Success S25238" at bounding box center [196, 103] width 286 height 39
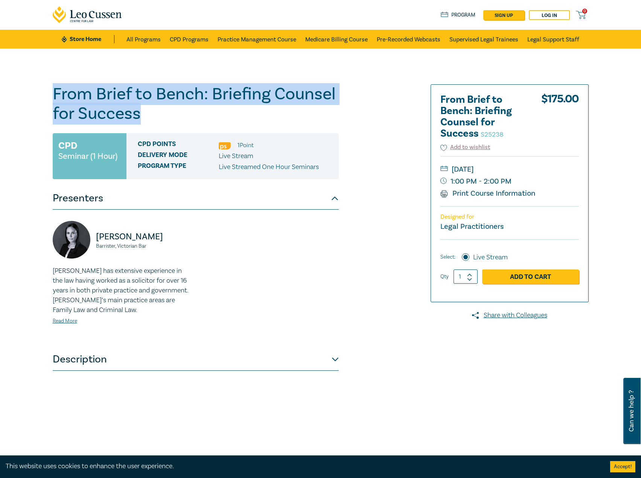
drag, startPoint x: 137, startPoint y: 113, endPoint x: 84, endPoint y: 87, distance: 59.0
click at [30, 89] on div "From Brief to Bench: Briefing Counsel for Success S25238 CPD Seminar (1 Hour) C…" at bounding box center [320, 273] width 641 height 448
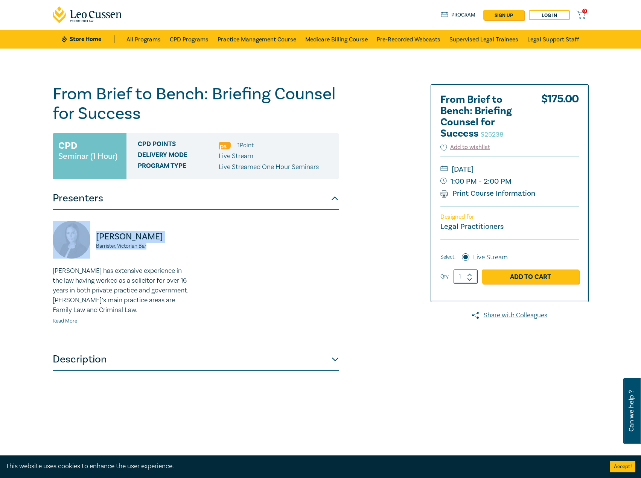
drag, startPoint x: 163, startPoint y: 244, endPoint x: 88, endPoint y: 235, distance: 75.9
click at [88, 235] on div "Michelle Button Barrister, Victorian Bar" at bounding box center [122, 243] width 139 height 45
click at [273, 312] on div "Michelle Button Barrister, Victorian Bar Michelle has extensive experience in t…" at bounding box center [195, 279] width 295 height 116
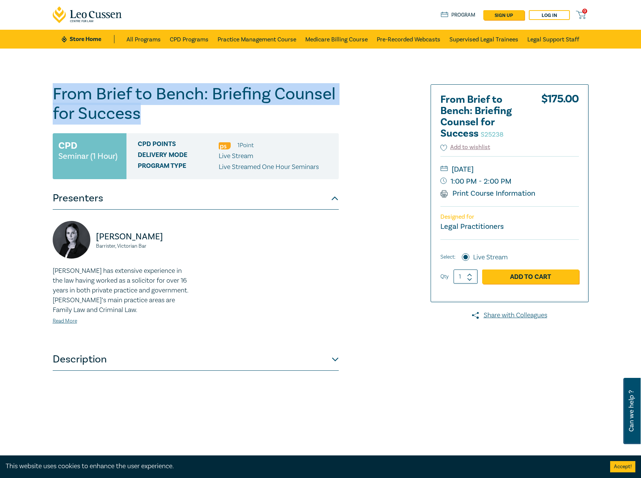
drag, startPoint x: 198, startPoint y: 123, endPoint x: 2, endPoint y: 82, distance: 200.3
click at [2, 82] on div "From Brief to Bench: Briefing Counsel for Success S25238 CPD Seminar (1 Hour) C…" at bounding box center [320, 273] width 641 height 448
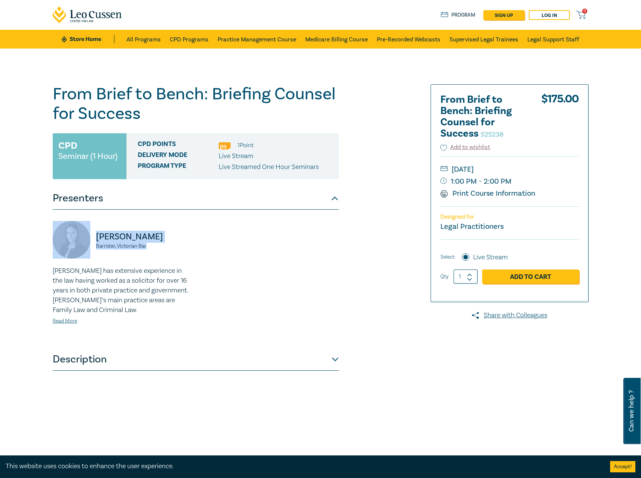
drag, startPoint x: 131, startPoint y: 242, endPoint x: 83, endPoint y: 236, distance: 48.9
click at [83, 236] on div "Michelle Button Barrister, Victorian Bar" at bounding box center [122, 243] width 139 height 45
drag, startPoint x: 561, startPoint y: 168, endPoint x: 556, endPoint y: 170, distance: 6.0
click at [556, 170] on small "Wednesday, 19 November 2025" at bounding box center [510, 169] width 139 height 12
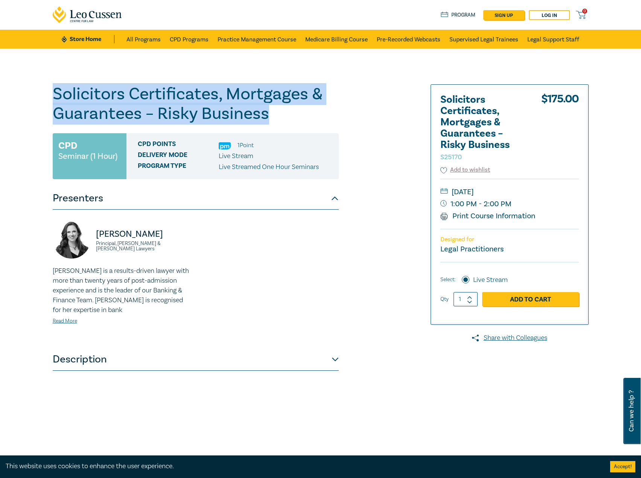
drag, startPoint x: 292, startPoint y: 118, endPoint x: 55, endPoint y: 101, distance: 237.9
click at [55, 101] on h1 "Solicitors Certificates, Mortgages & Guarantees – Risky Business S25170" at bounding box center [196, 103] width 286 height 39
copy h1 "Solicitors Certificates, Mortgages & Guarantees – Risky Business"
